Goal: Task Accomplishment & Management: Manage account settings

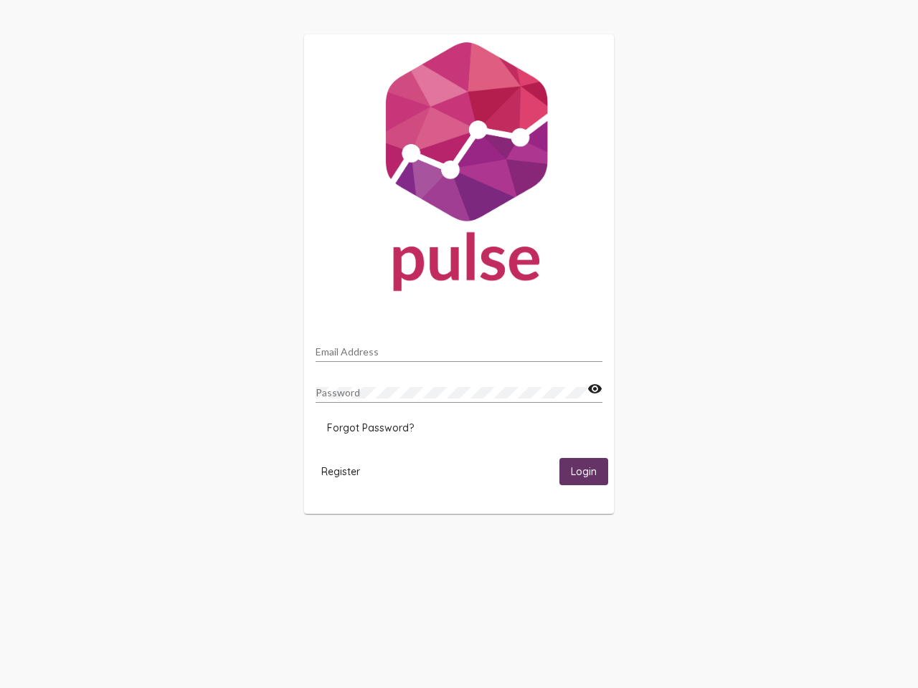
click at [459, 348] on input "Email Address" at bounding box center [458, 351] width 287 height 11
click at [594, 389] on mat-icon "visibility" at bounding box center [594, 389] width 15 height 17
click at [370, 428] on span "Forgot Password?" at bounding box center [370, 428] width 87 height 13
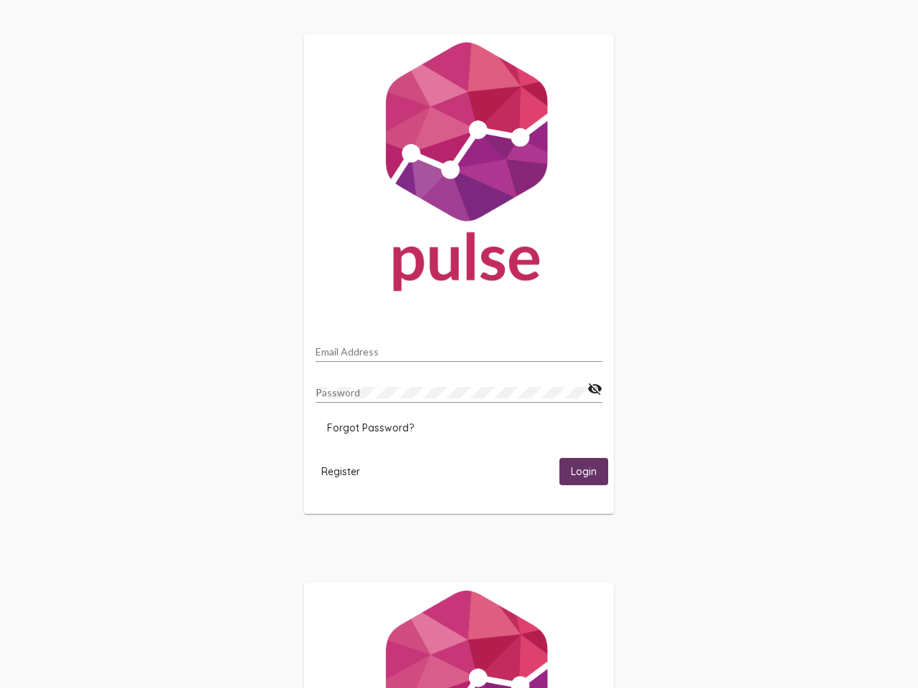
click at [341, 471] on span "Register" at bounding box center [340, 471] width 39 height 13
